Goal: Check status: Check status

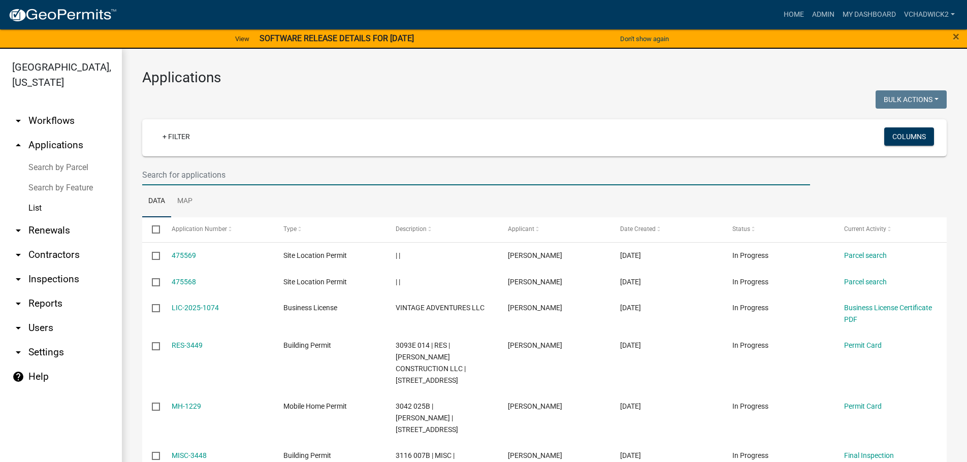
click at [216, 174] on input "text" at bounding box center [476, 175] width 668 height 21
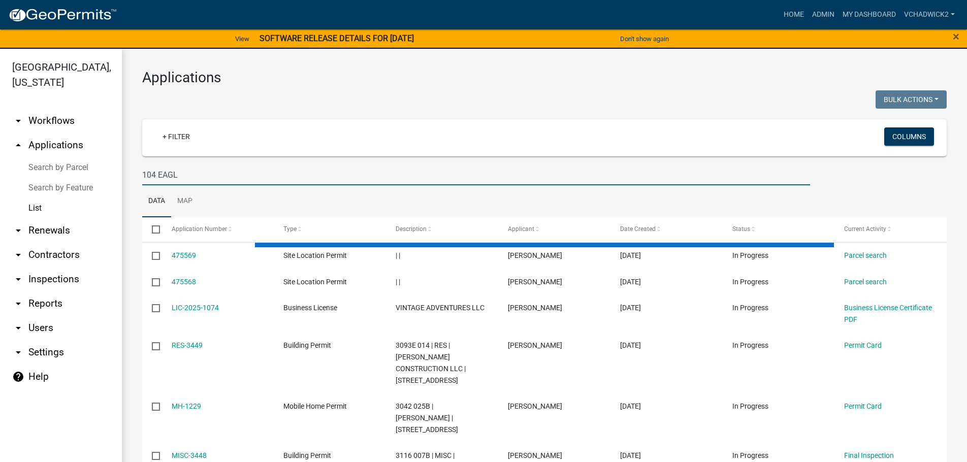
type input "104 EAGLE"
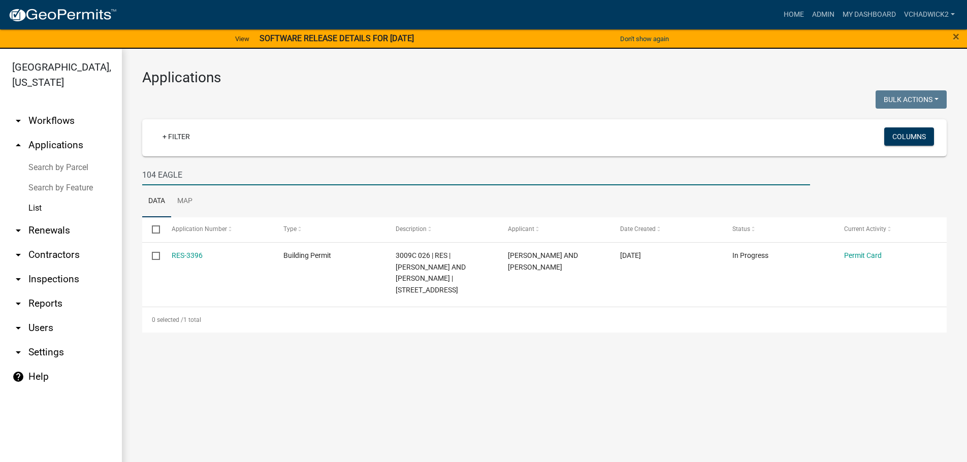
drag, startPoint x: 194, startPoint y: 174, endPoint x: -4, endPoint y: 171, distance: 198.2
click at [142, 171] on input "104 EAGLE" at bounding box center [476, 175] width 668 height 21
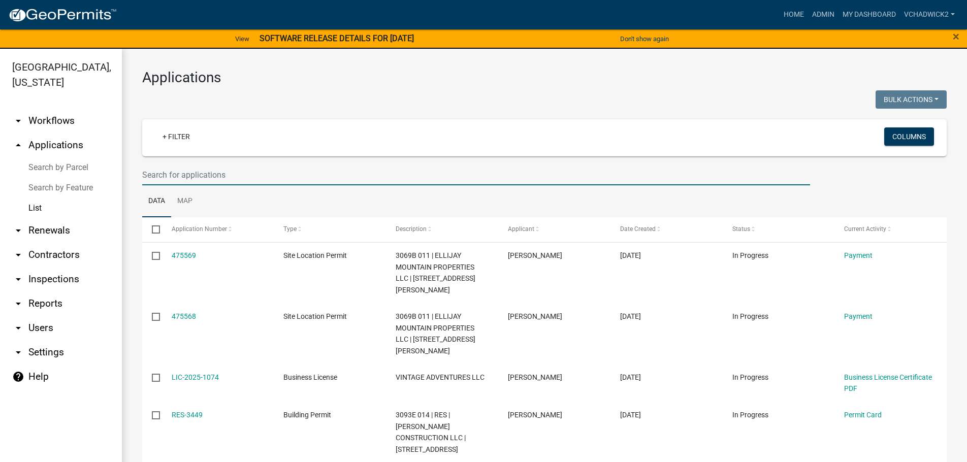
click at [237, 178] on input "text" at bounding box center [476, 175] width 668 height 21
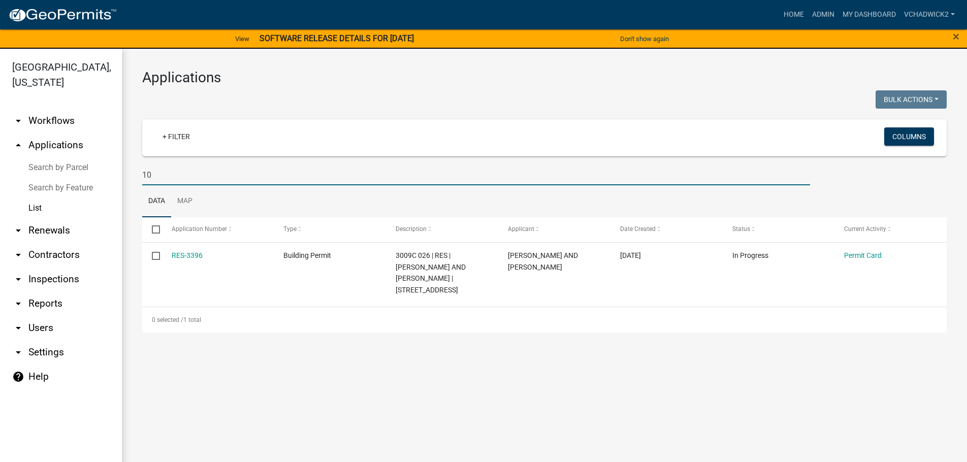
type input "1"
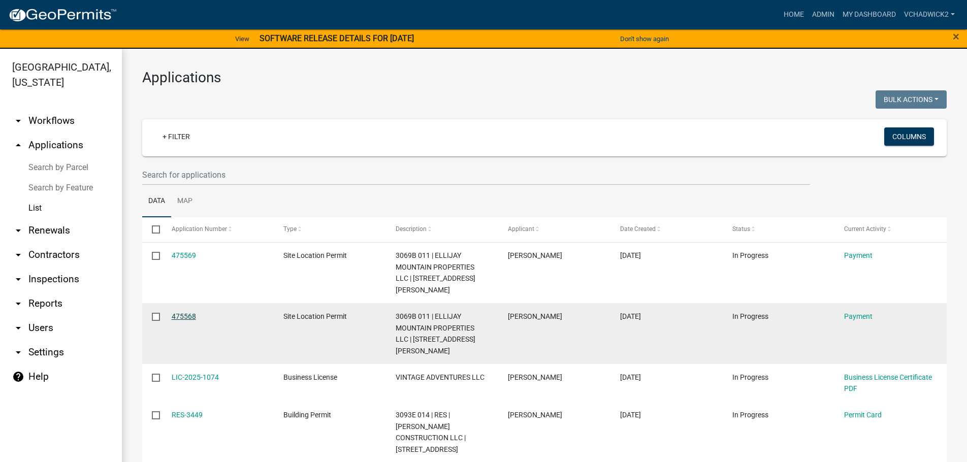
click at [183, 312] on link "475568" at bounding box center [184, 316] width 24 height 8
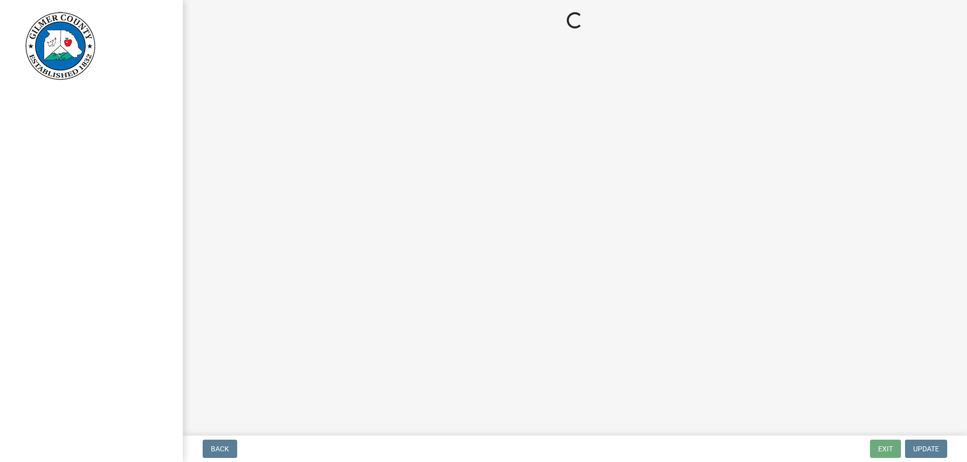
select select "2: 1"
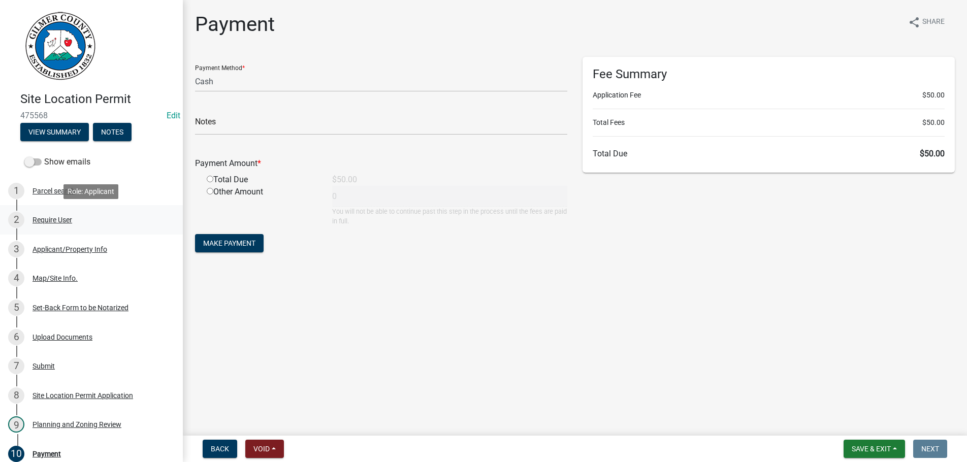
click at [71, 220] on div "Require User" at bounding box center [53, 219] width 40 height 7
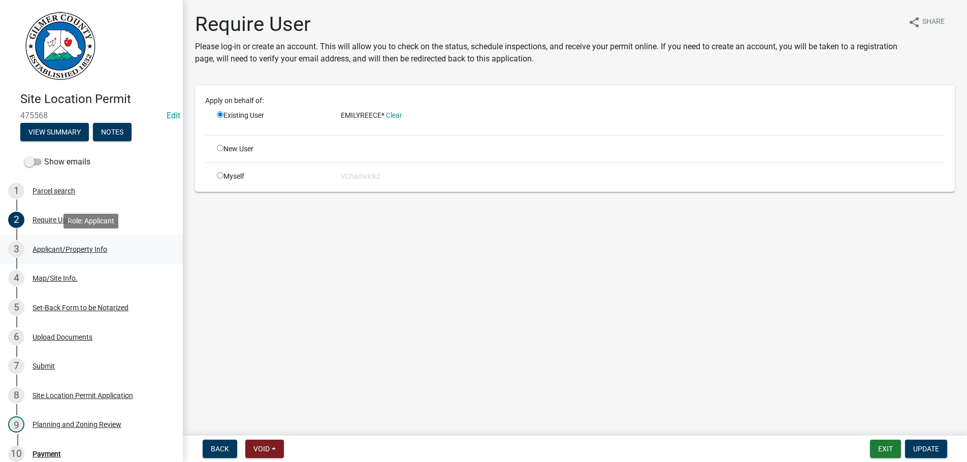
click at [72, 246] on div "Applicant/Property Info" at bounding box center [70, 249] width 75 height 7
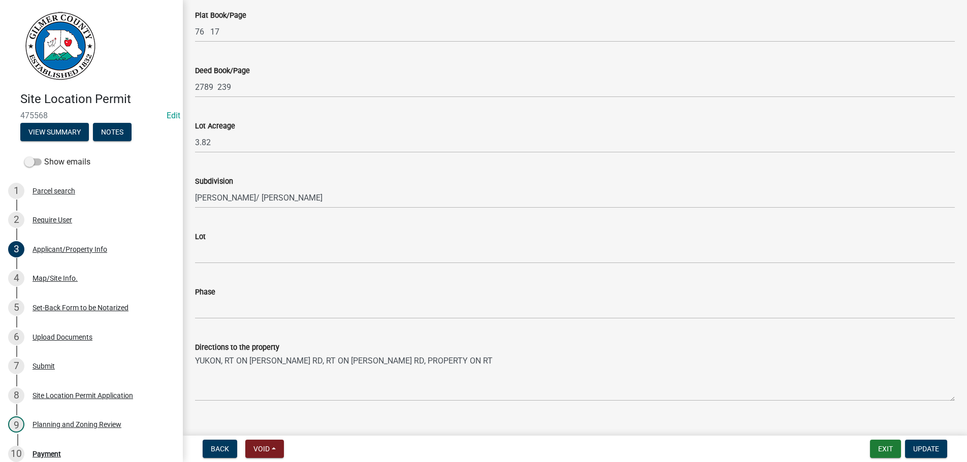
scroll to position [972, 0]
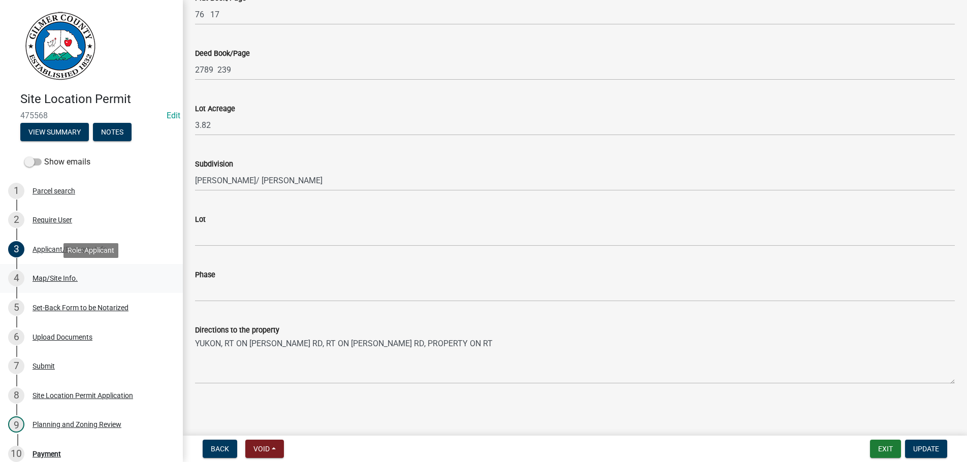
click at [51, 277] on div "Map/Site Info." at bounding box center [55, 278] width 45 height 7
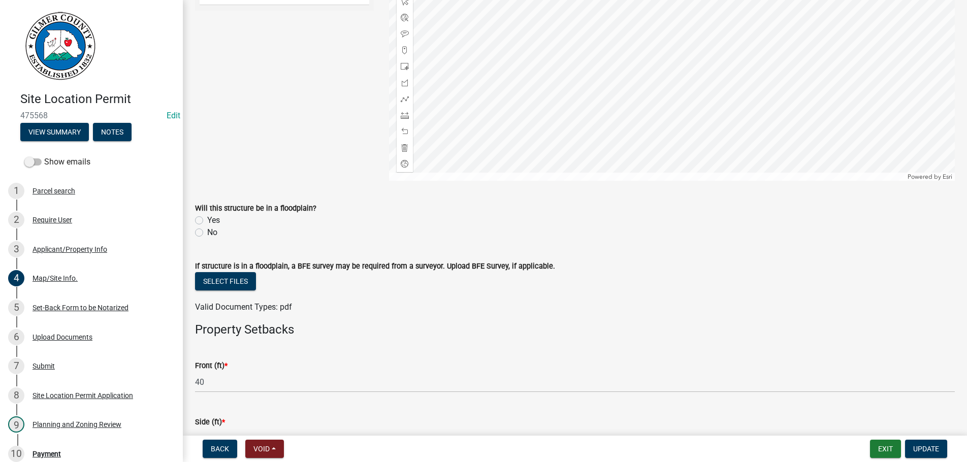
scroll to position [174, 0]
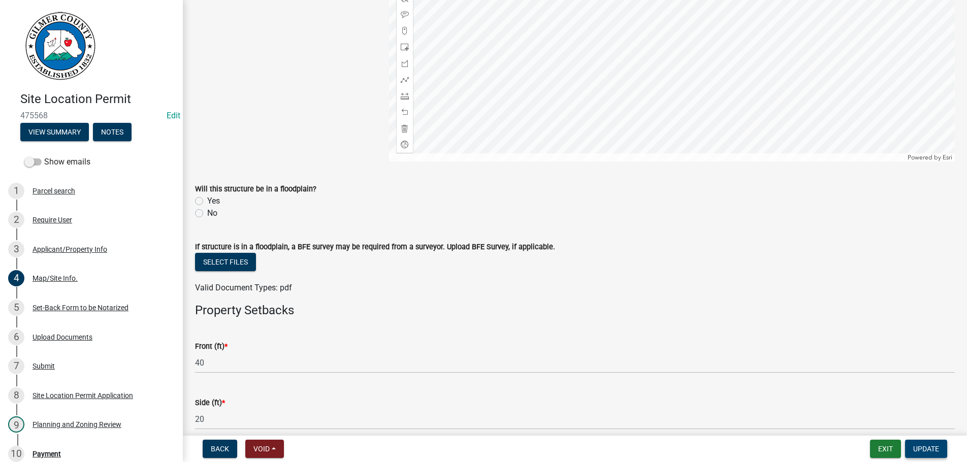
click at [932, 449] on span "Update" at bounding box center [926, 449] width 26 height 8
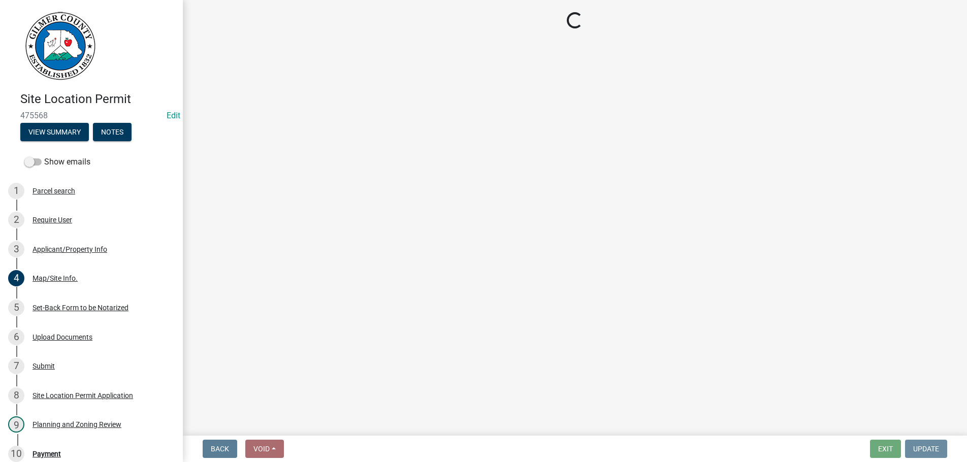
scroll to position [0, 0]
select select "2: 1"
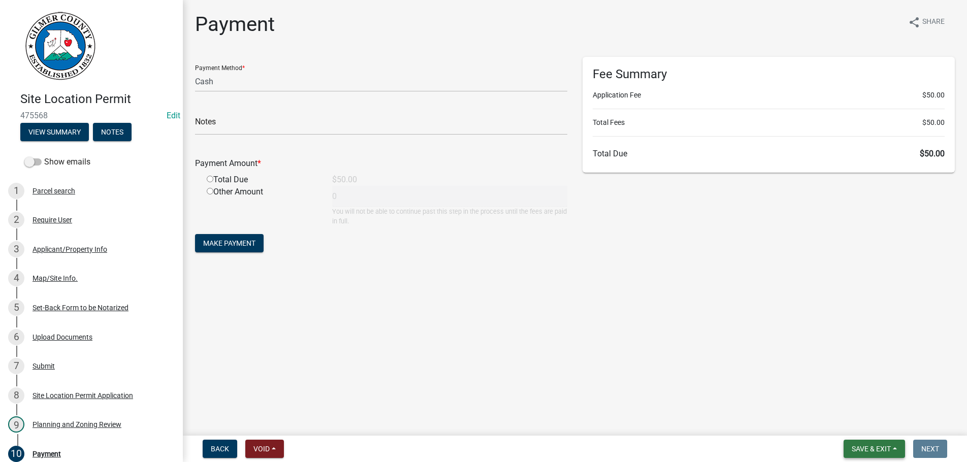
click at [890, 447] on span "Save & Exit" at bounding box center [871, 449] width 39 height 8
click at [881, 421] on button "Save & Exit" at bounding box center [864, 422] width 81 height 24
